Goal: Task Accomplishment & Management: Manage account settings

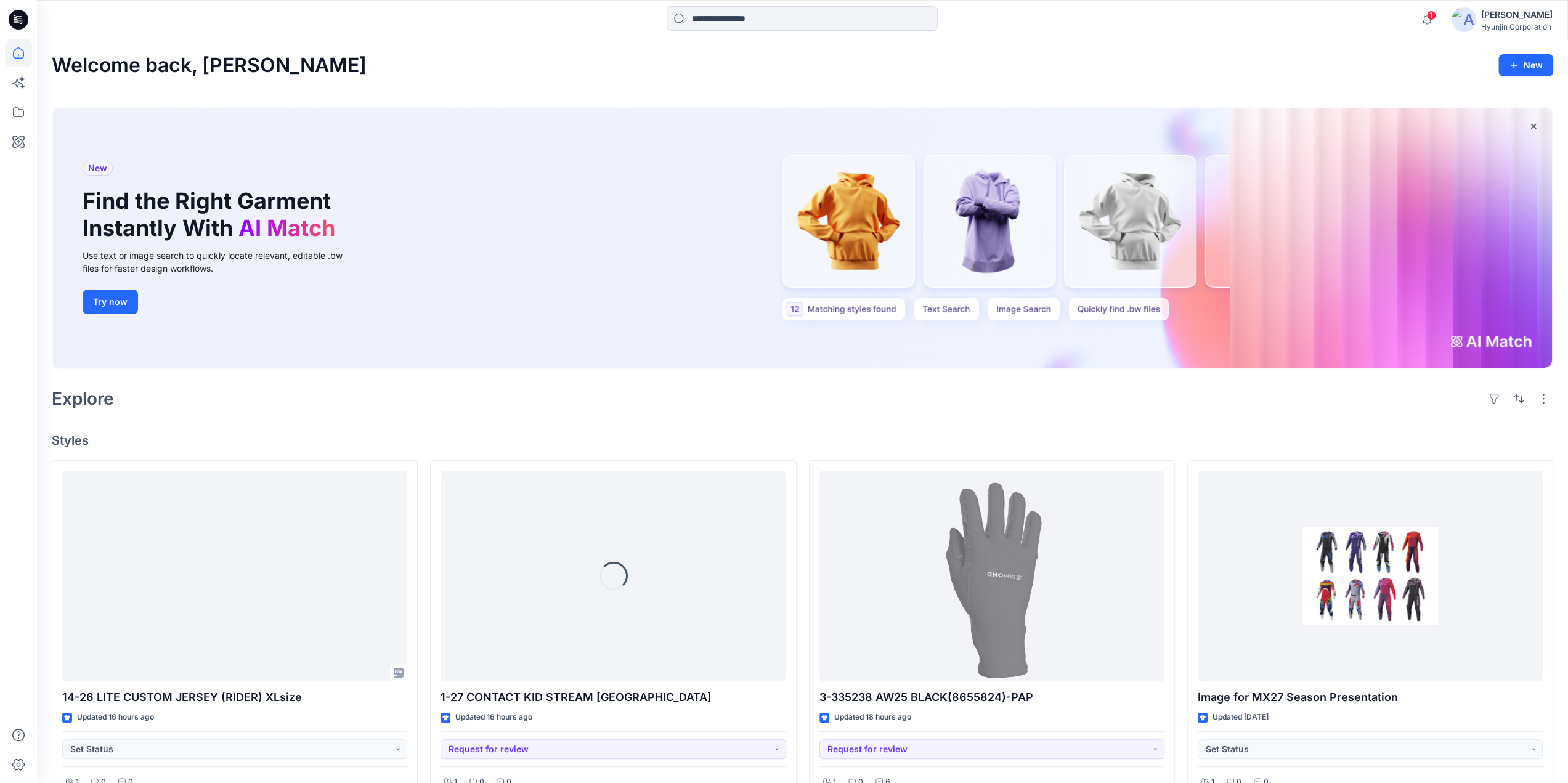
click at [1478, 28] on div "[PERSON_NAME] Corporation" at bounding box center [1502, 20] width 101 height 25
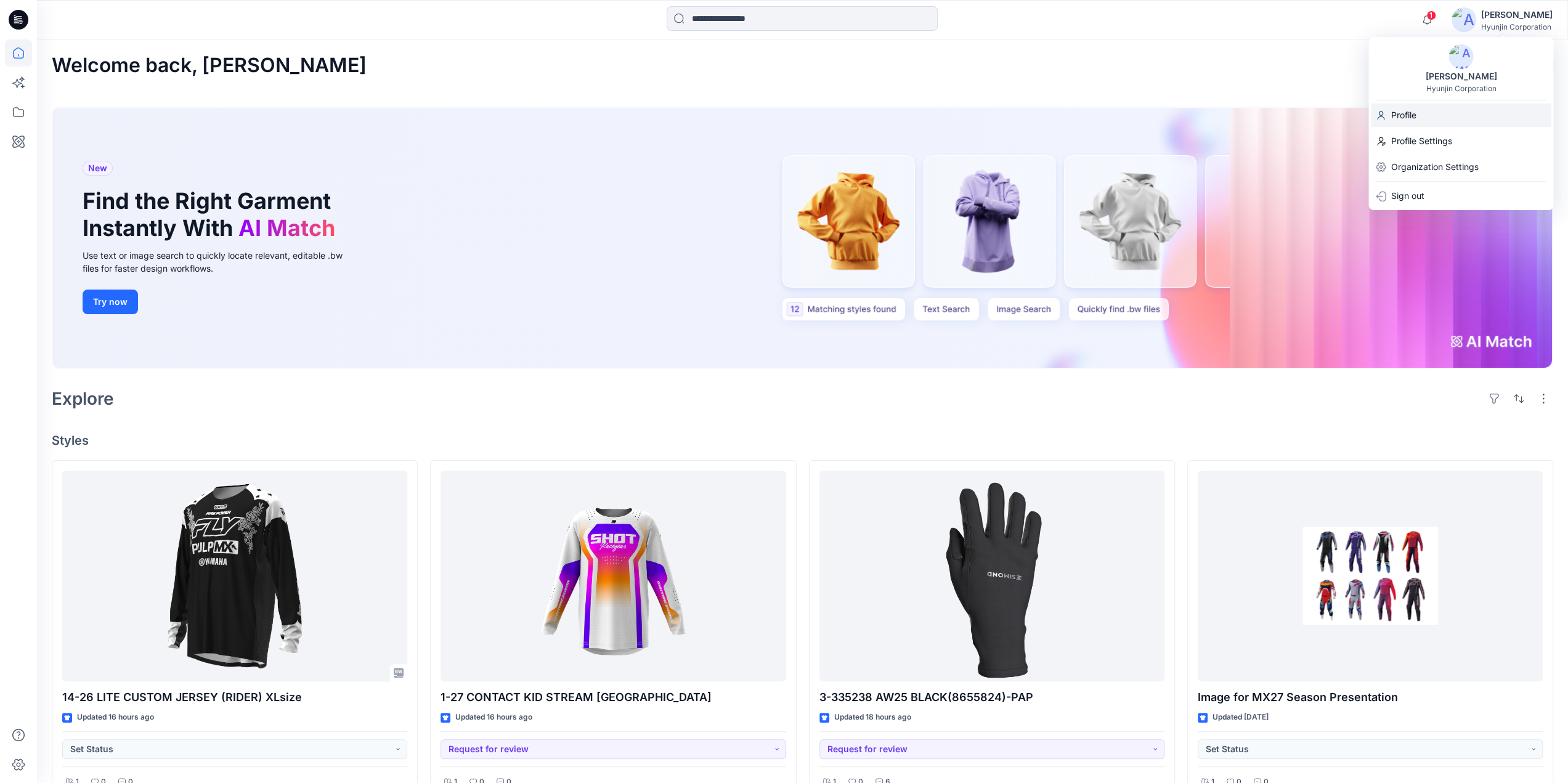
click at [1434, 114] on div "Profile" at bounding box center [1461, 115] width 180 height 24
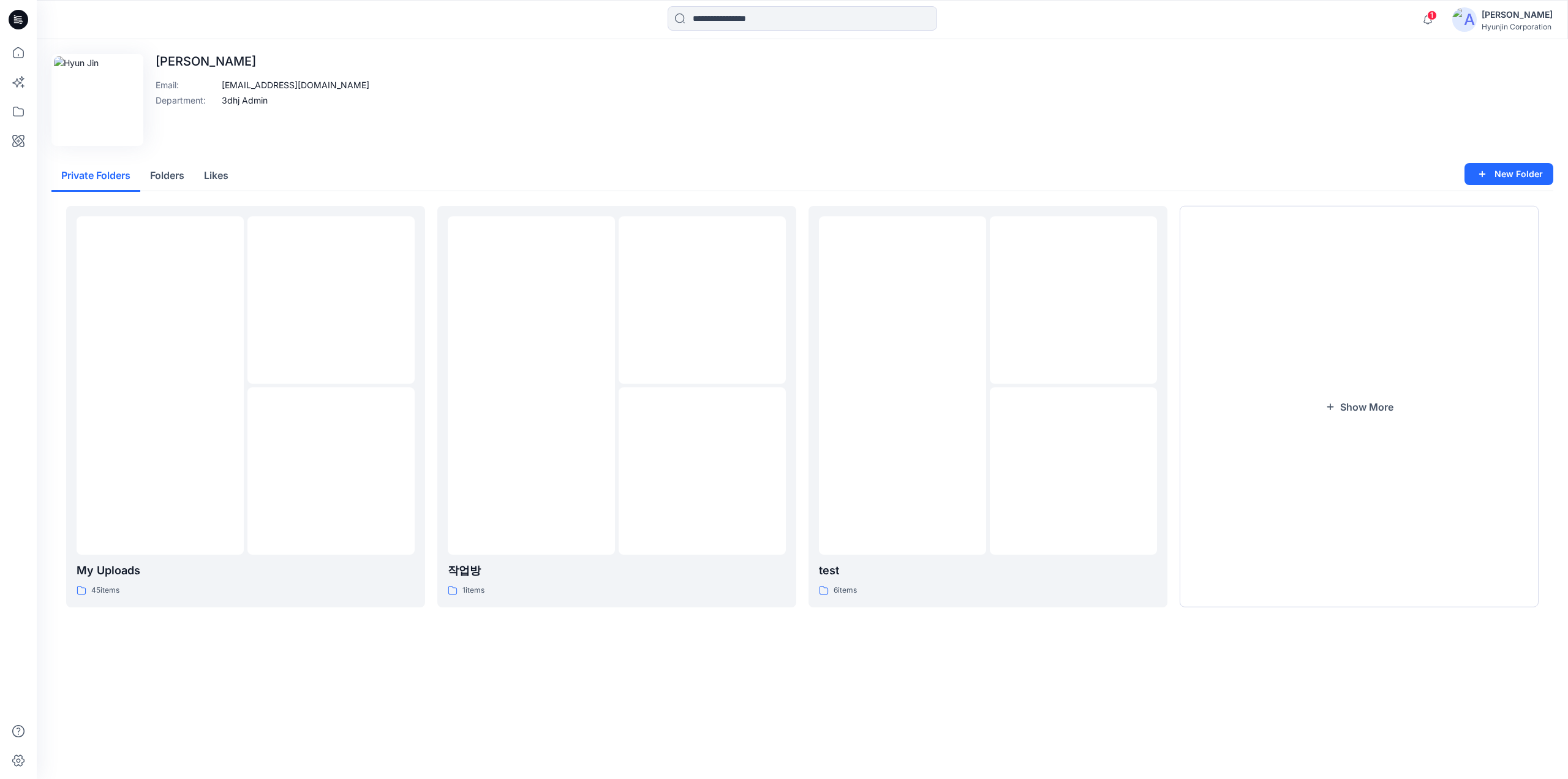
click at [1517, 14] on div "[PERSON_NAME]" at bounding box center [1517, 14] width 71 height 14
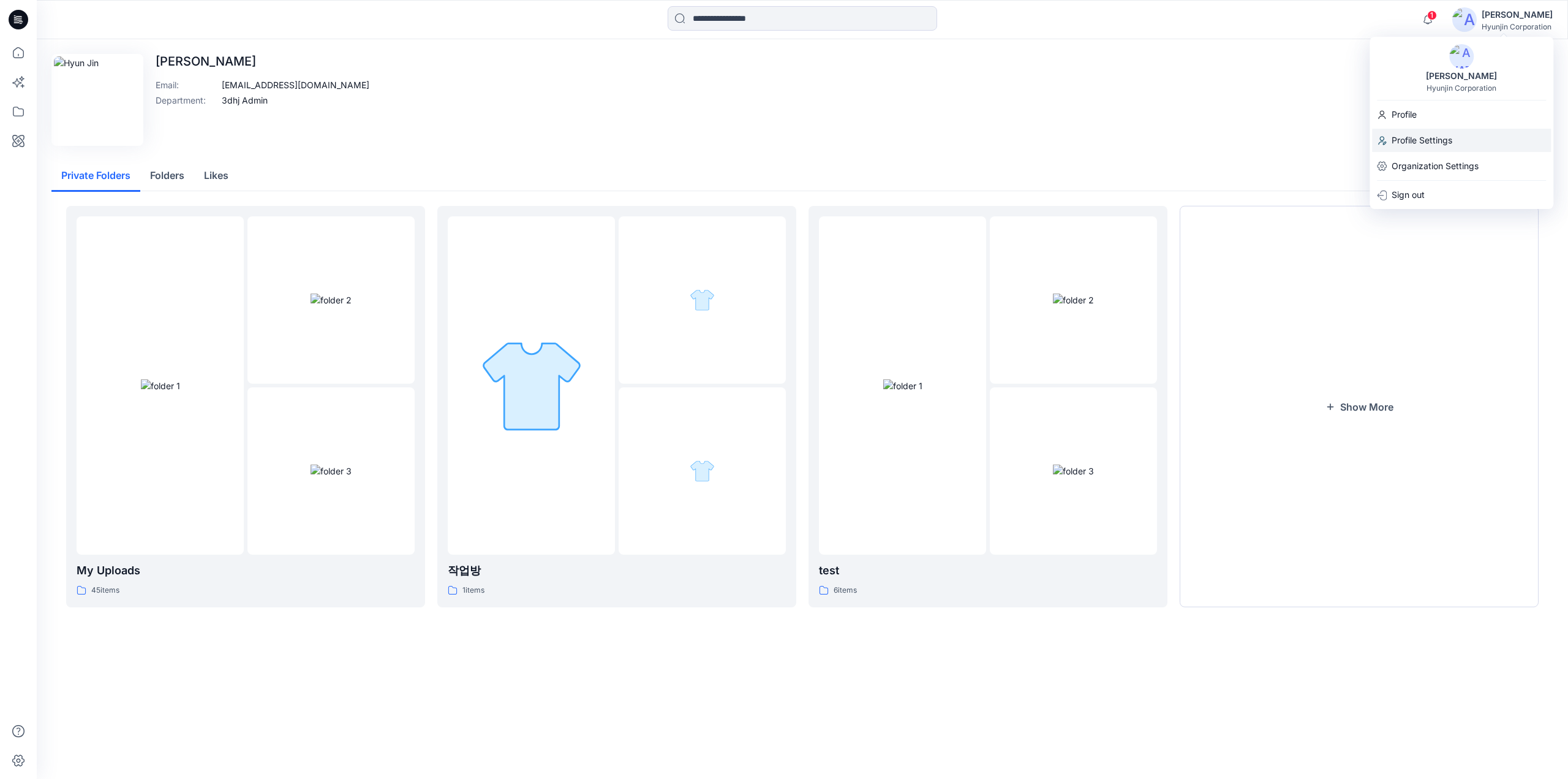
click at [1416, 139] on p "Profile Settings" at bounding box center [1422, 140] width 61 height 24
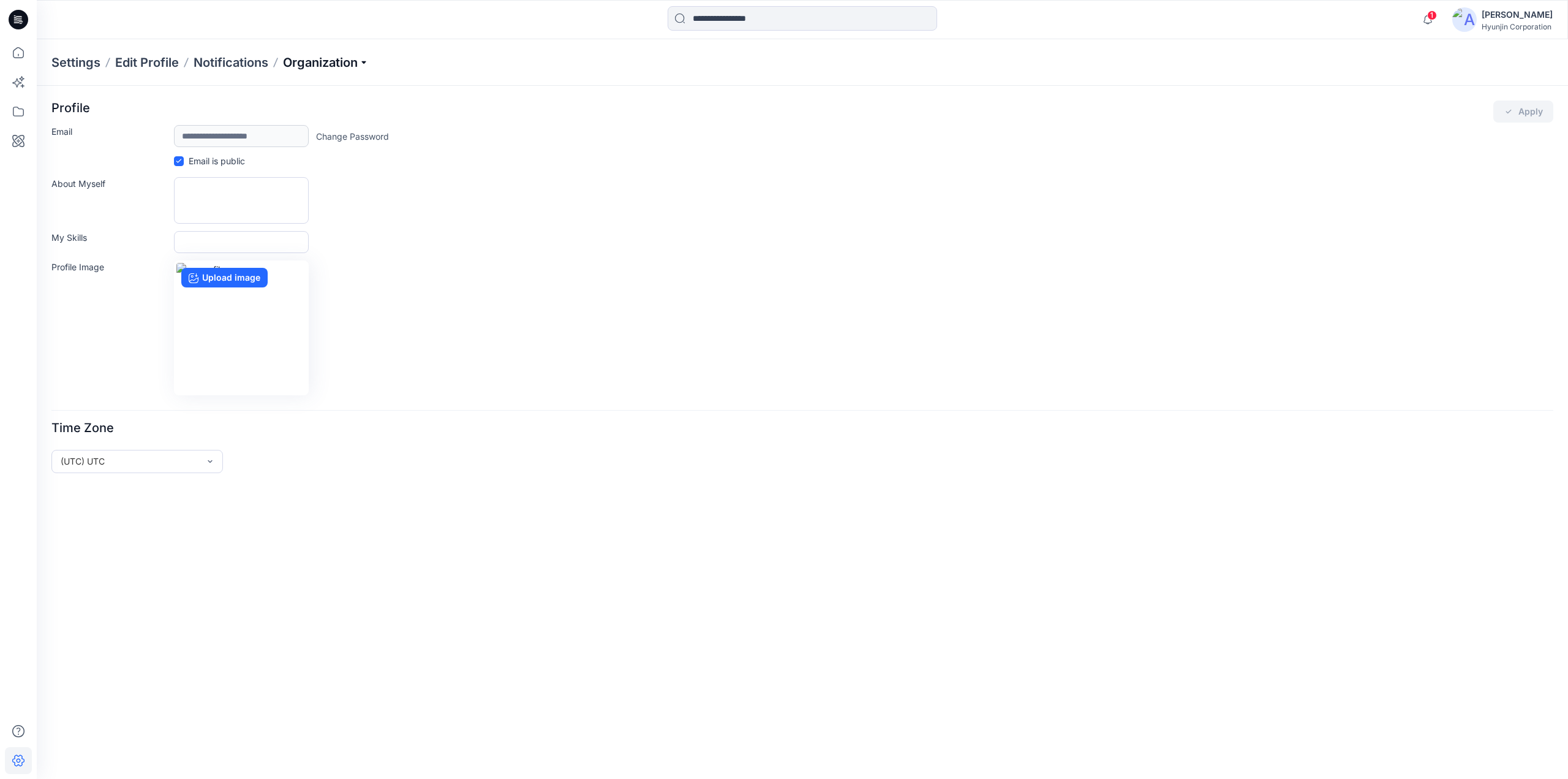
click at [358, 62] on p "Organization" at bounding box center [326, 62] width 86 height 17
click at [326, 89] on link "Invite/Edit Users" at bounding box center [327, 90] width 179 height 24
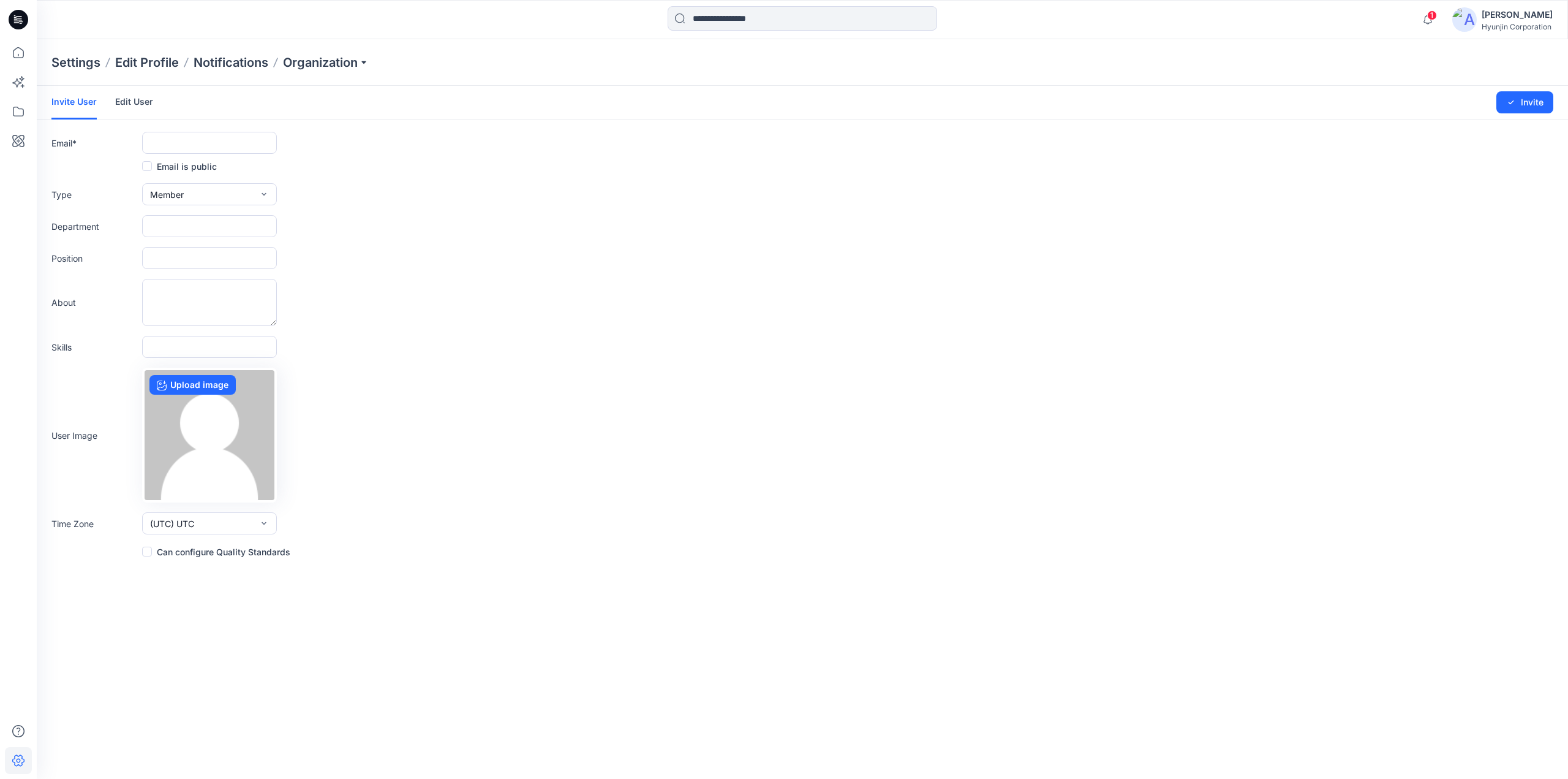
click at [148, 99] on link "Edit User" at bounding box center [134, 102] width 38 height 32
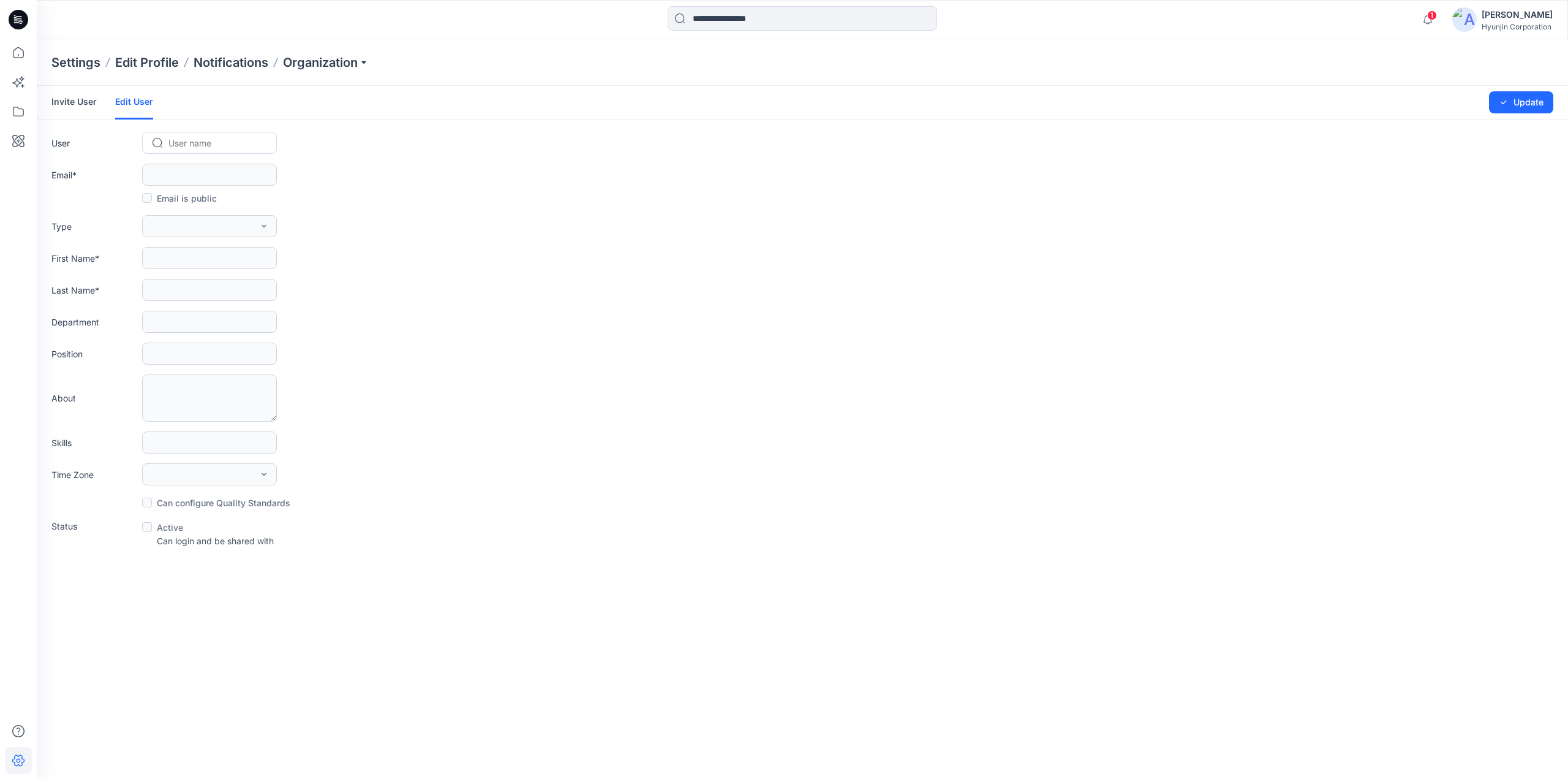
click at [171, 131] on form "Invite User Edit User Changes Saved Update User User name Email * Email is publ…" at bounding box center [802, 316] width 1531 height 462
click at [173, 142] on div at bounding box center [217, 143] width 97 height 15
paste input "**********"
type input "**********"
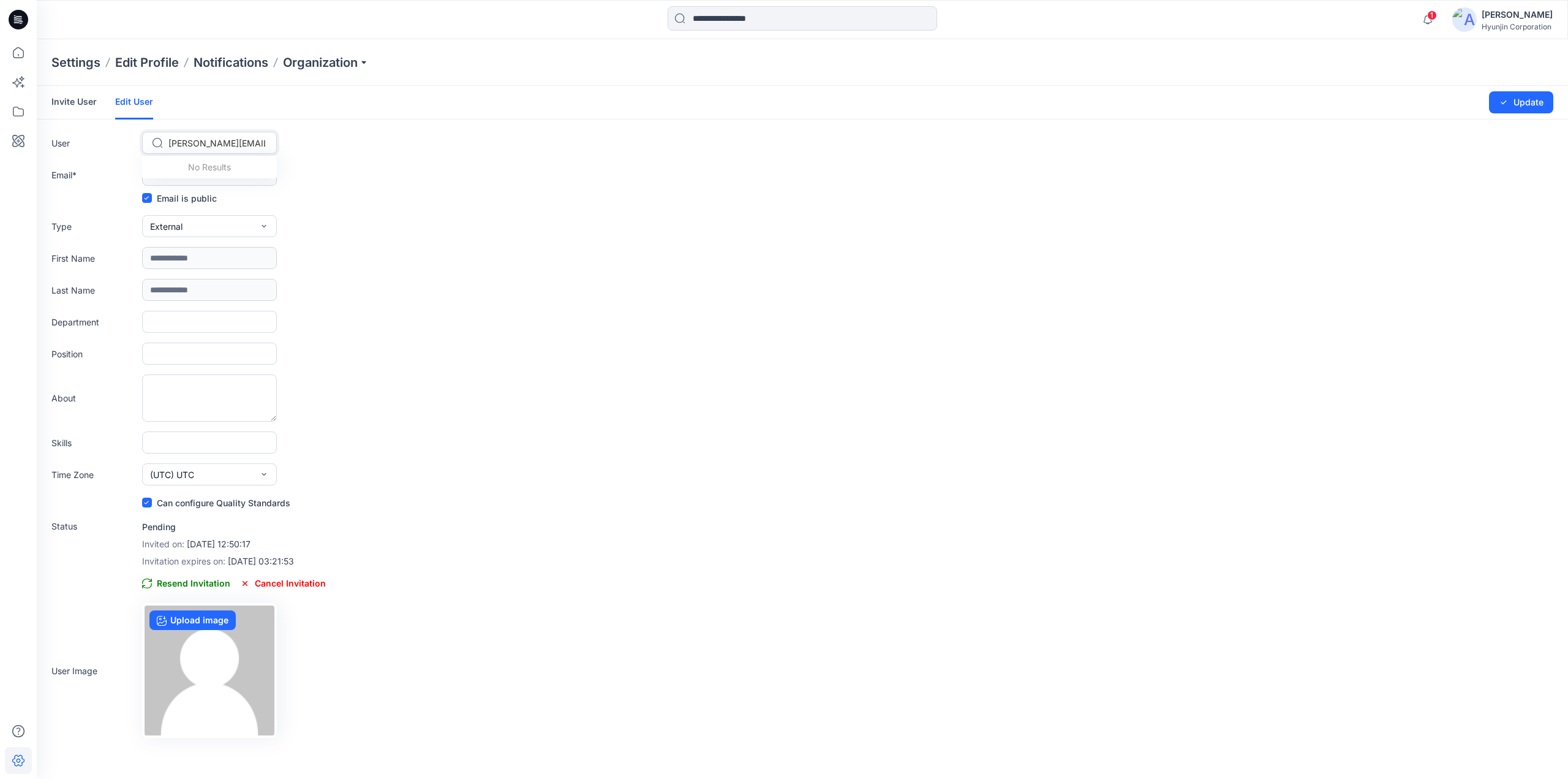
click at [167, 147] on div "[PERSON_NAME][EMAIL_ADDRESS][DOMAIN_NAME]" at bounding box center [217, 143] width 100 height 18
drag, startPoint x: 169, startPoint y: 142, endPoint x: 419, endPoint y: 142, distance: 250.0
click at [419, 142] on div "User Use Up and Down to choose options, press Enter to select the currently foc…" at bounding box center [802, 143] width 1501 height 22
click at [265, 135] on div at bounding box center [217, 143] width 97 height 15
click at [257, 140] on div at bounding box center [217, 143] width 97 height 15
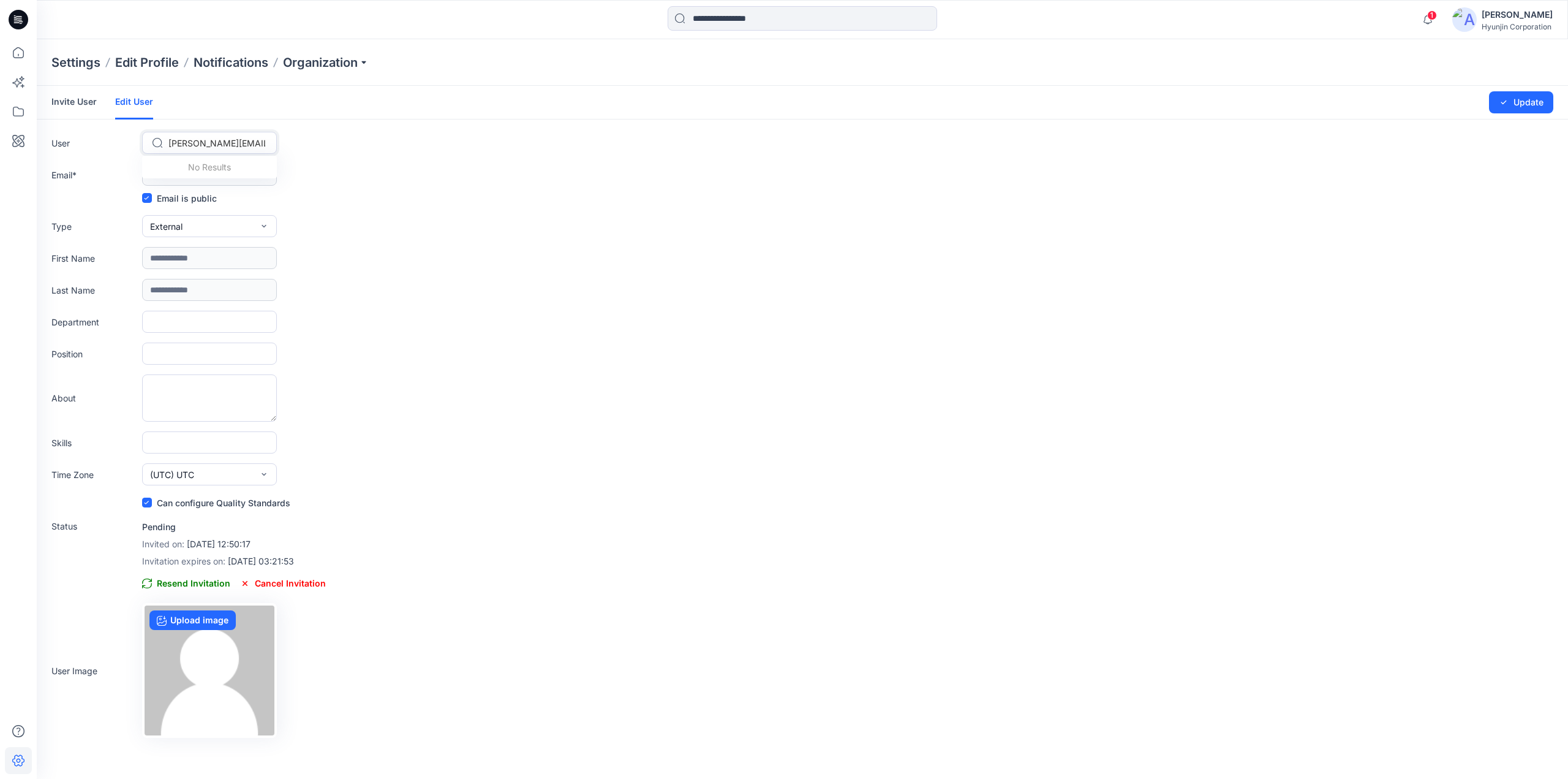
click at [256, 142] on div at bounding box center [217, 143] width 97 height 15
click at [256, 142] on div at bounding box center [217, 143] width 97 height 15
click at [230, 143] on div at bounding box center [217, 143] width 97 height 15
click at [203, 145] on div at bounding box center [217, 143] width 97 height 15
click at [196, 144] on div at bounding box center [217, 143] width 97 height 15
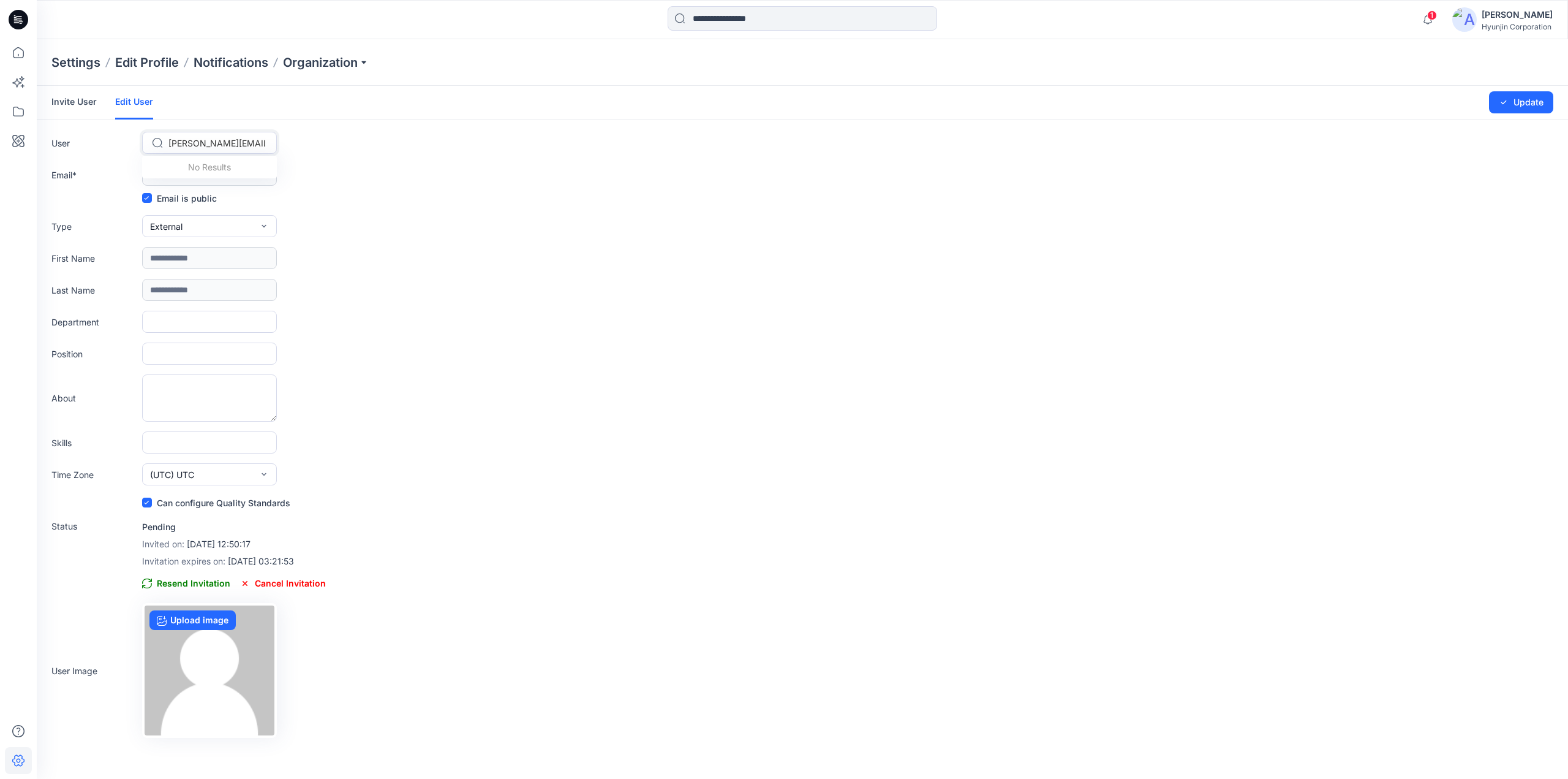
click at [62, 103] on link "Invite User" at bounding box center [74, 102] width 46 height 32
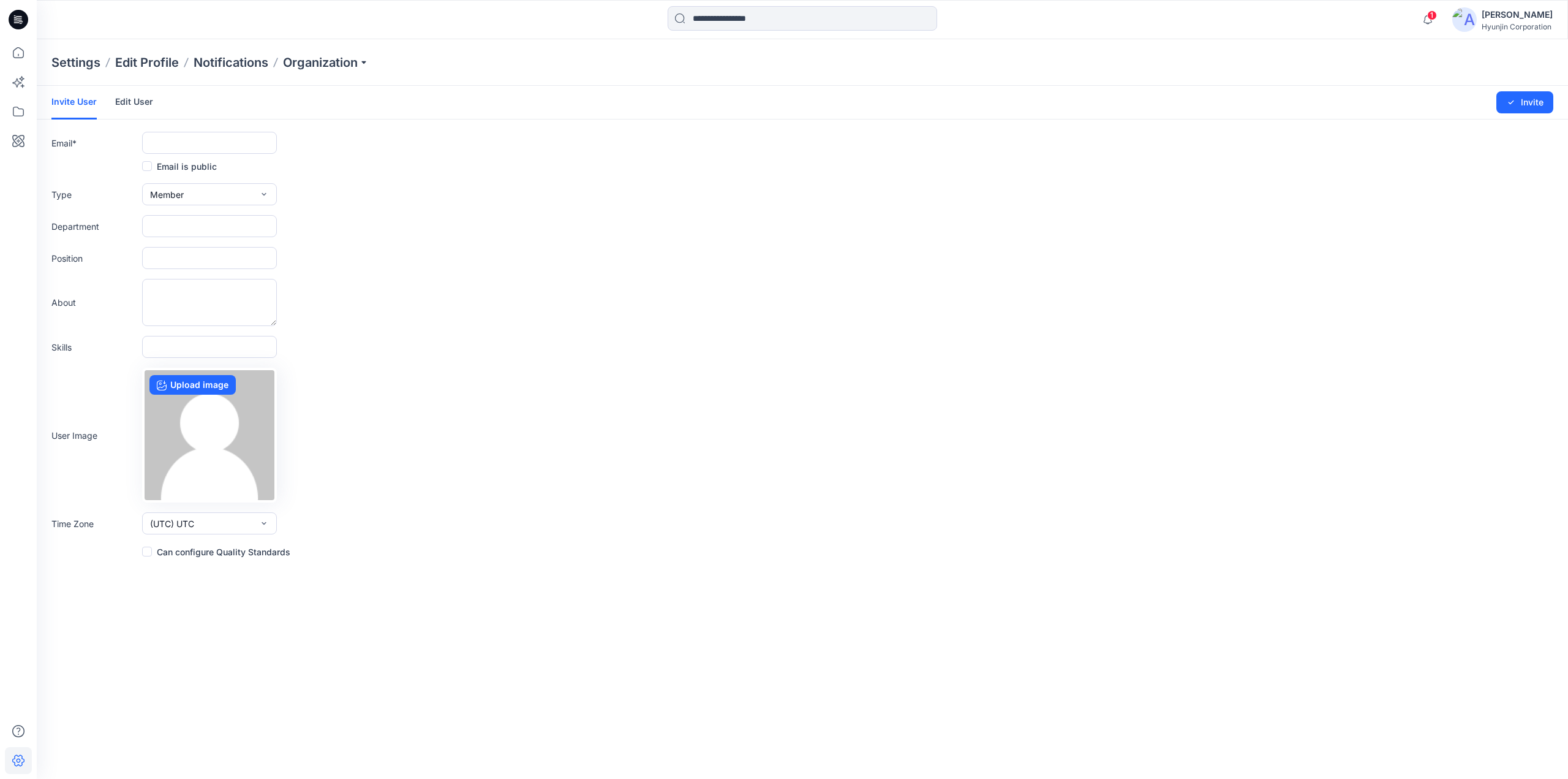
click at [137, 104] on link "Edit User" at bounding box center [134, 102] width 38 height 32
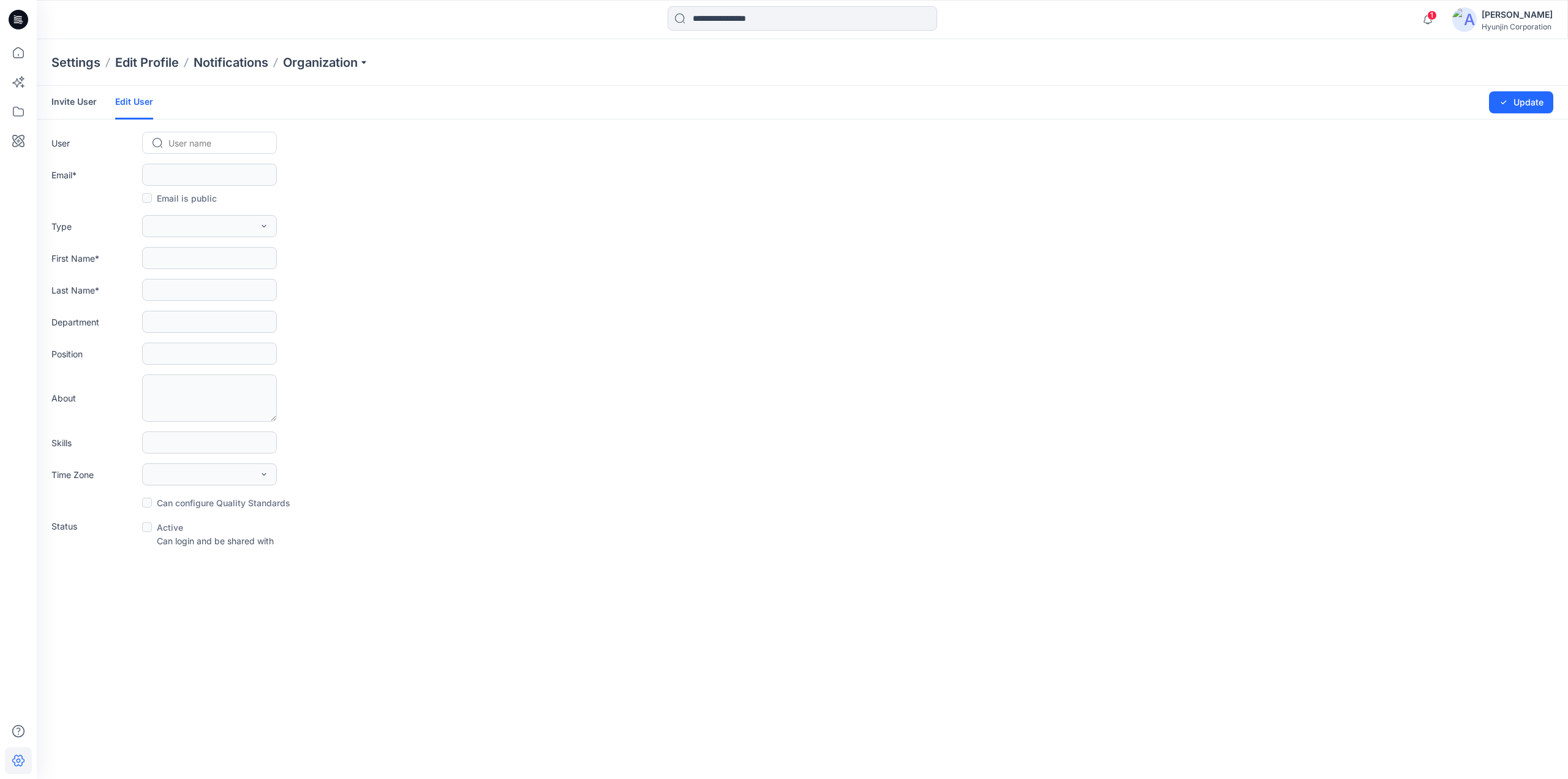
click at [202, 145] on div at bounding box center [217, 143] width 97 height 15
paste input "**********"
type input "**********"
click at [227, 167] on span "[EMAIL_ADDRESS][DOMAIN_NAME]" at bounding box center [220, 168] width 100 height 13
type input "**********"
